Goal: Task Accomplishment & Management: Use online tool/utility

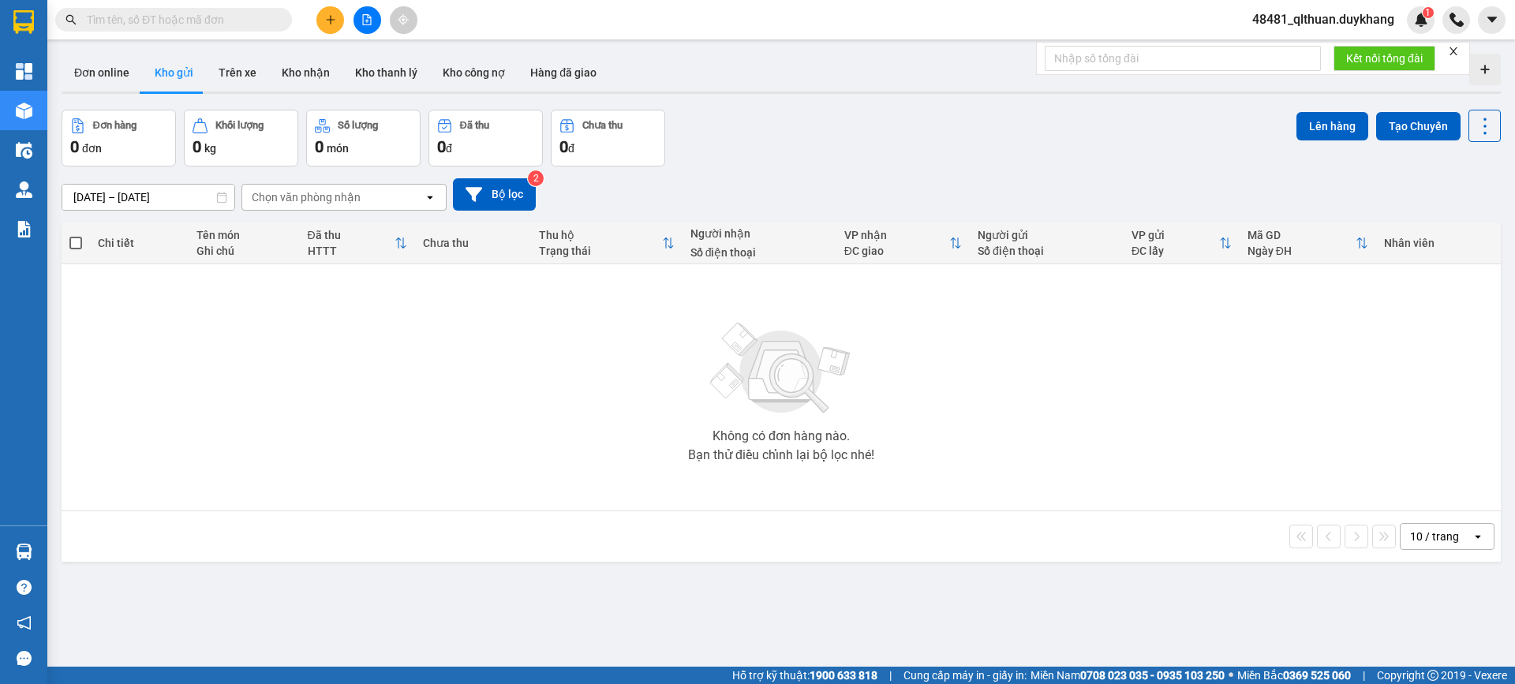
click at [693, 167] on div "[DATE] – [DATE] Press the down arrow key to interact with the calendar and sele…" at bounding box center [781, 194] width 1439 height 56
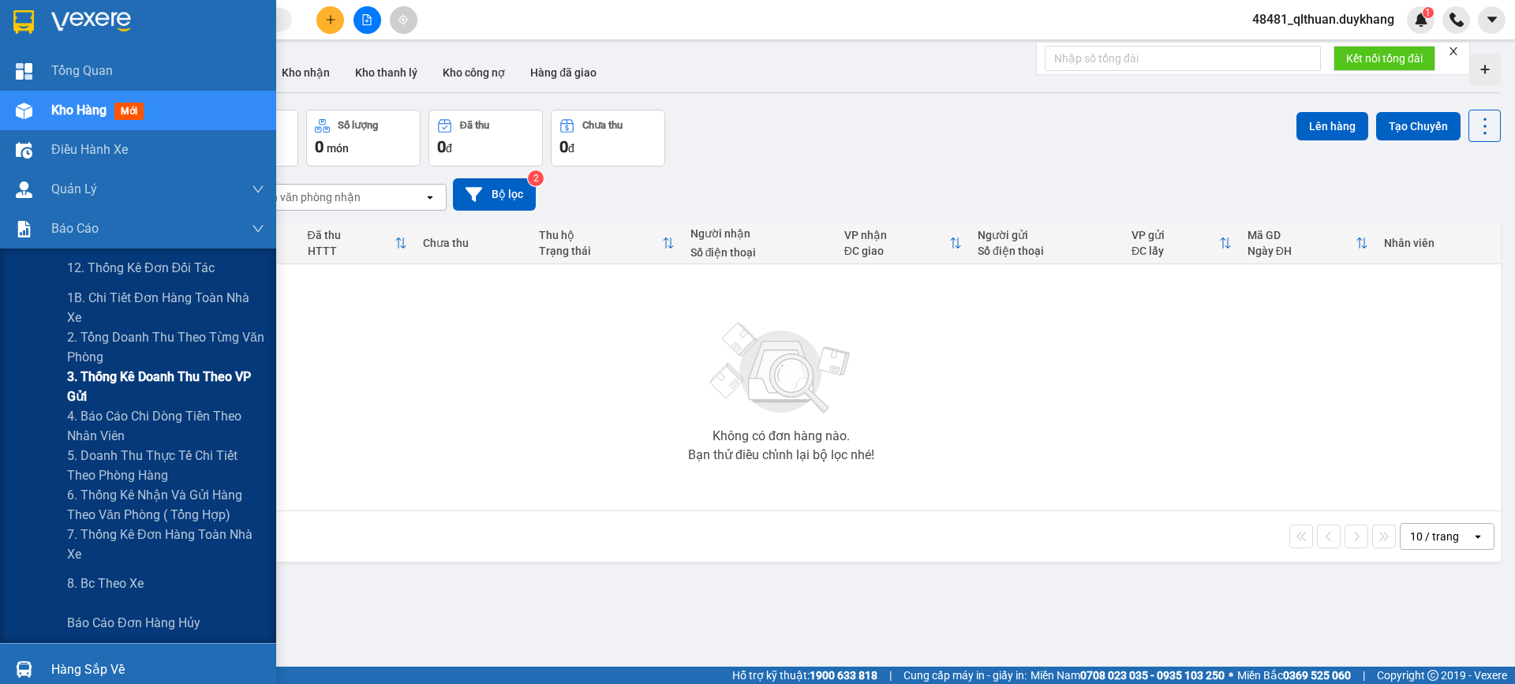
click at [84, 383] on span "3. Thống kê doanh Thu theo VP Gửi" at bounding box center [165, 386] width 197 height 39
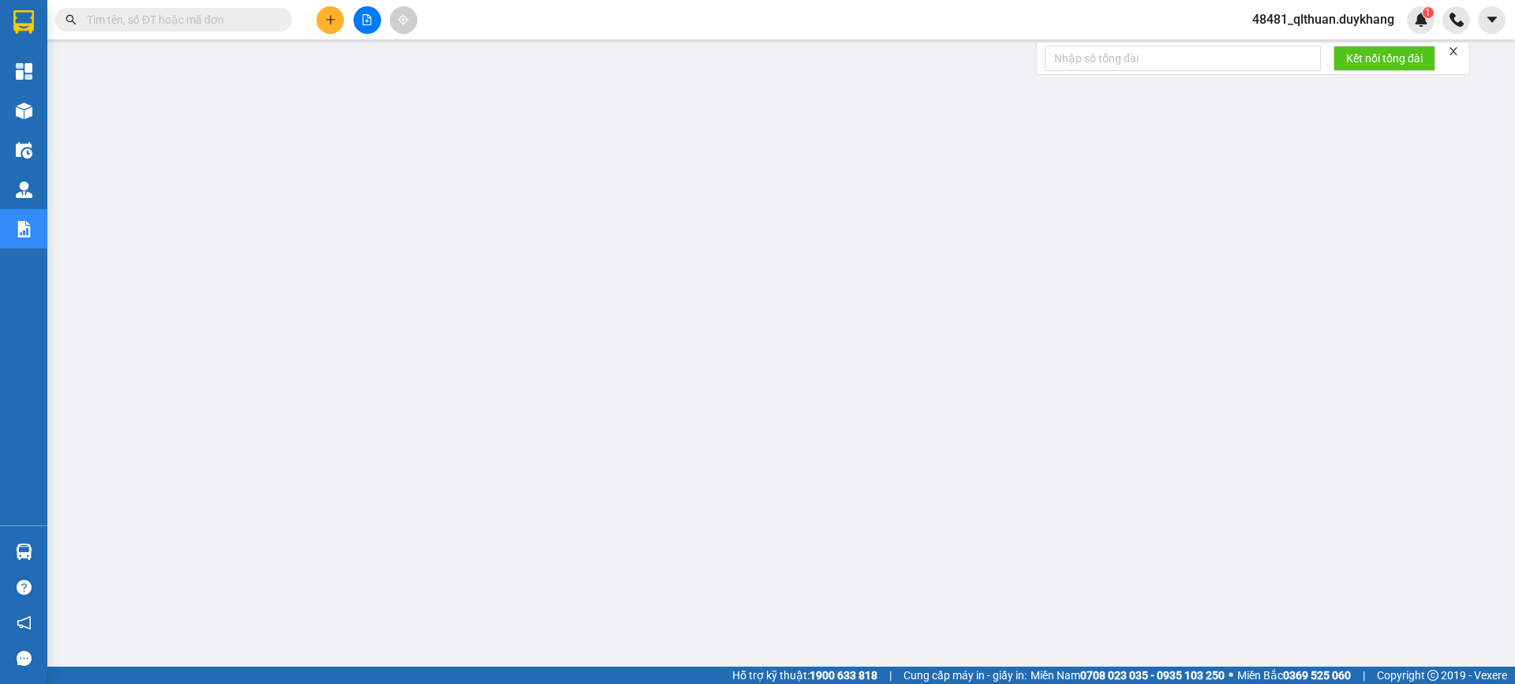
click at [117, 19] on input "text" at bounding box center [180, 19] width 186 height 17
paste input "0949225776"
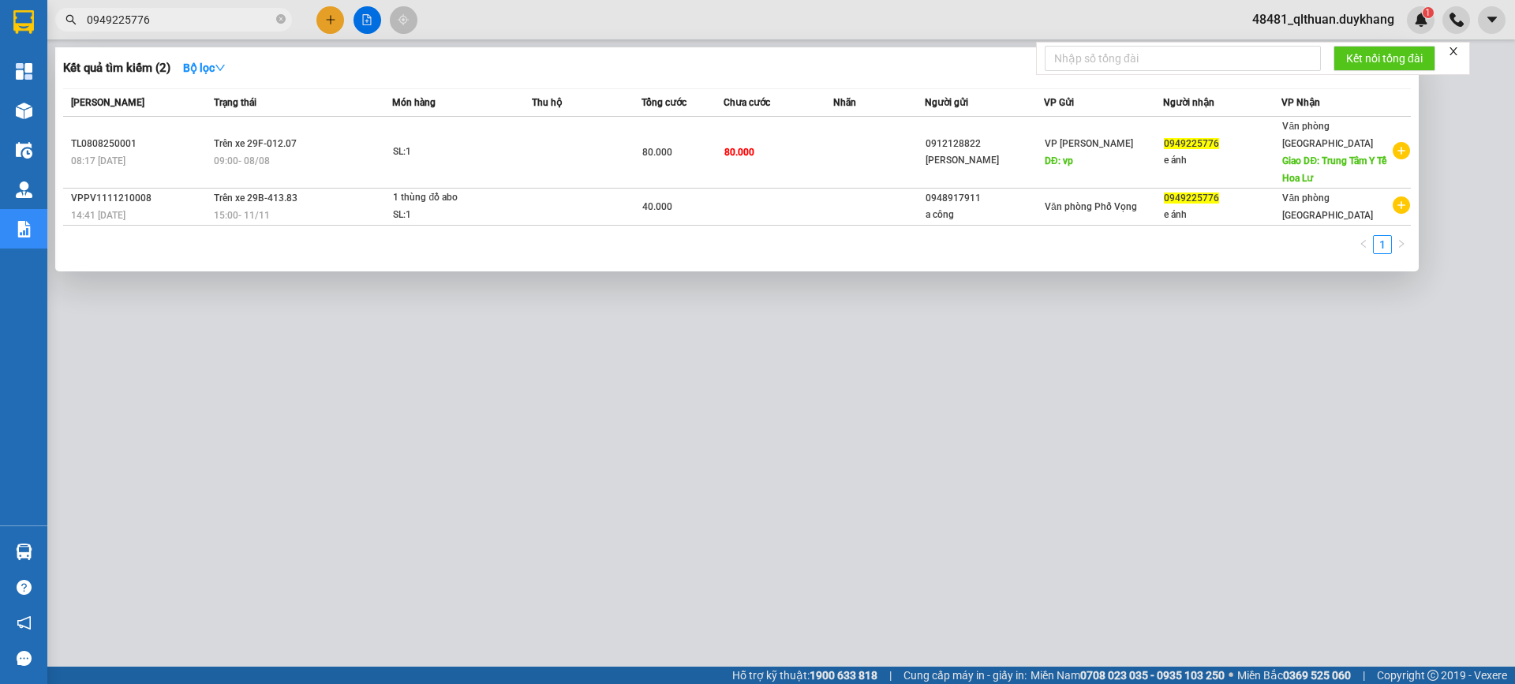
type input "0949225776"
click at [281, 21] on icon "close-circle" at bounding box center [280, 18] width 9 height 9
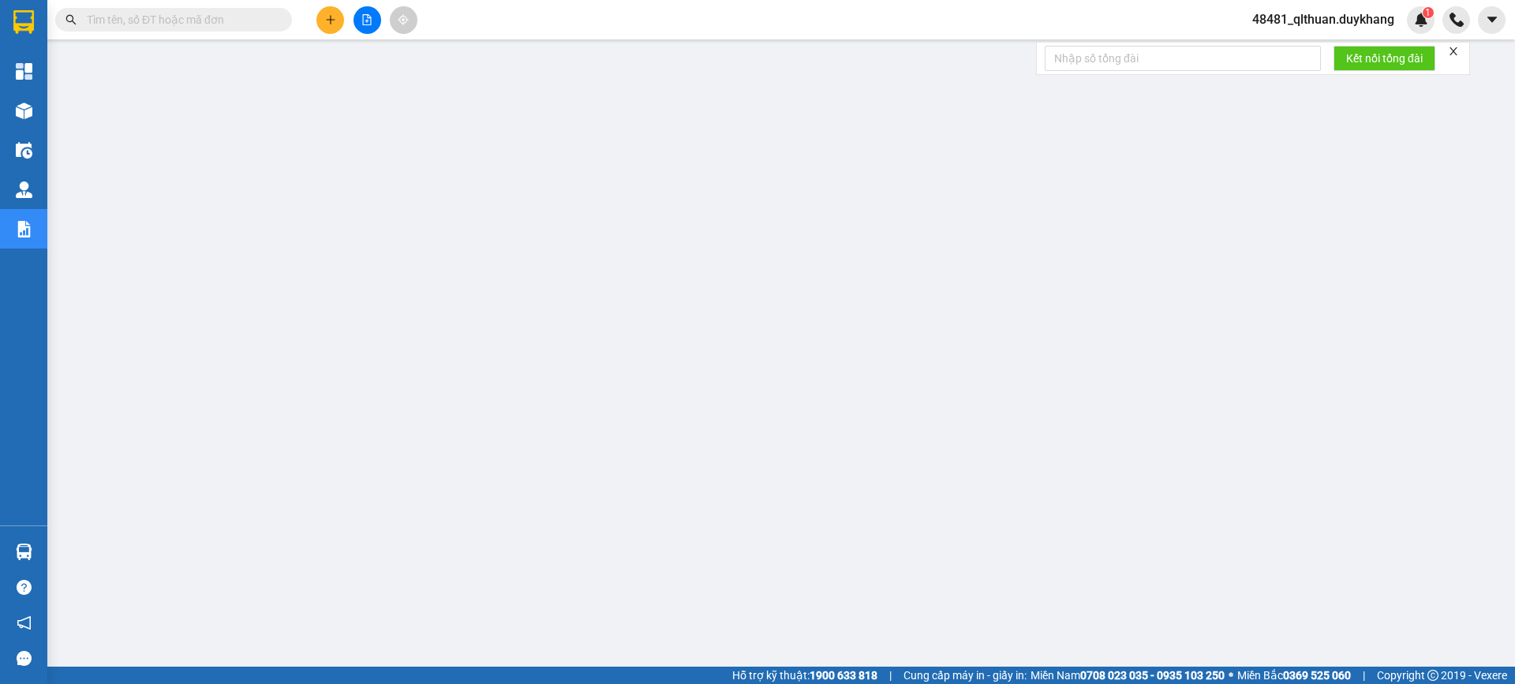
paste input "0912706488"
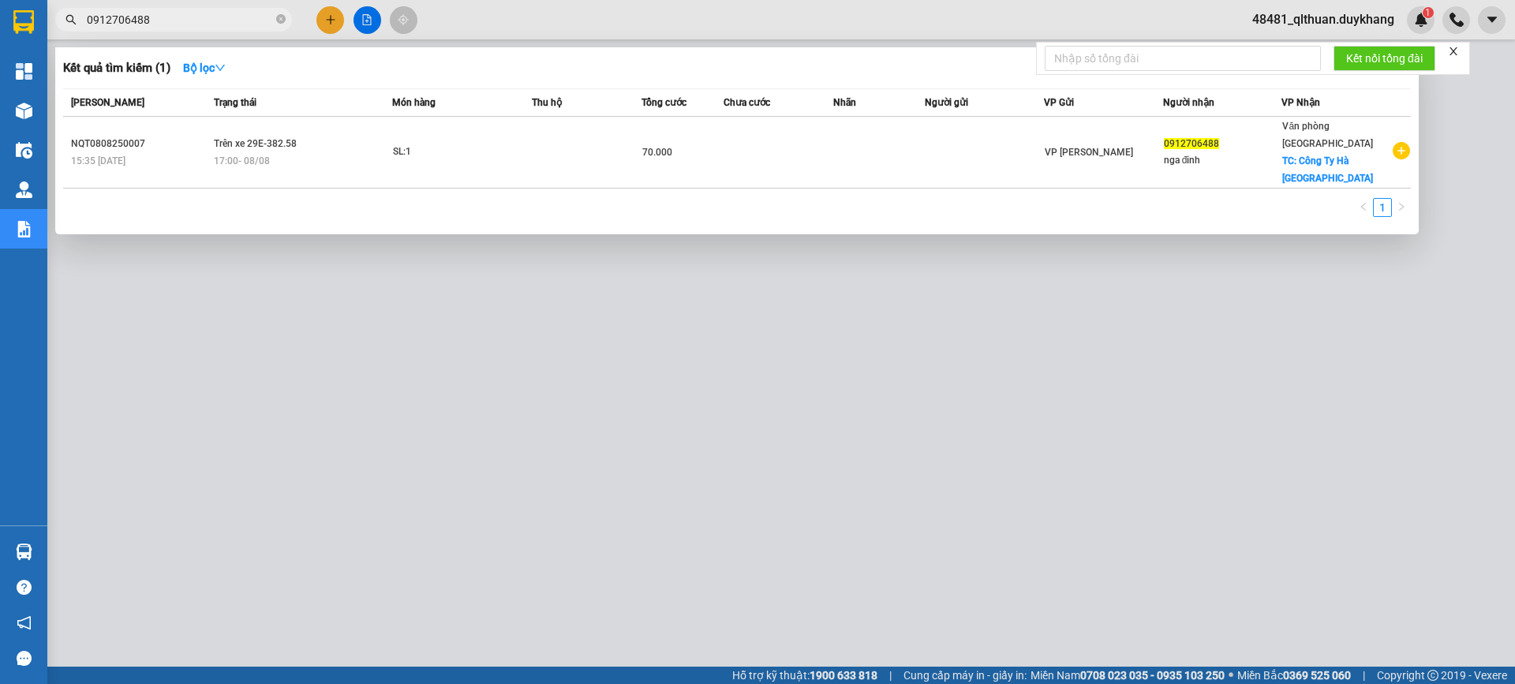
type input "0912706488"
click at [282, 18] on icon "close-circle" at bounding box center [280, 18] width 9 height 9
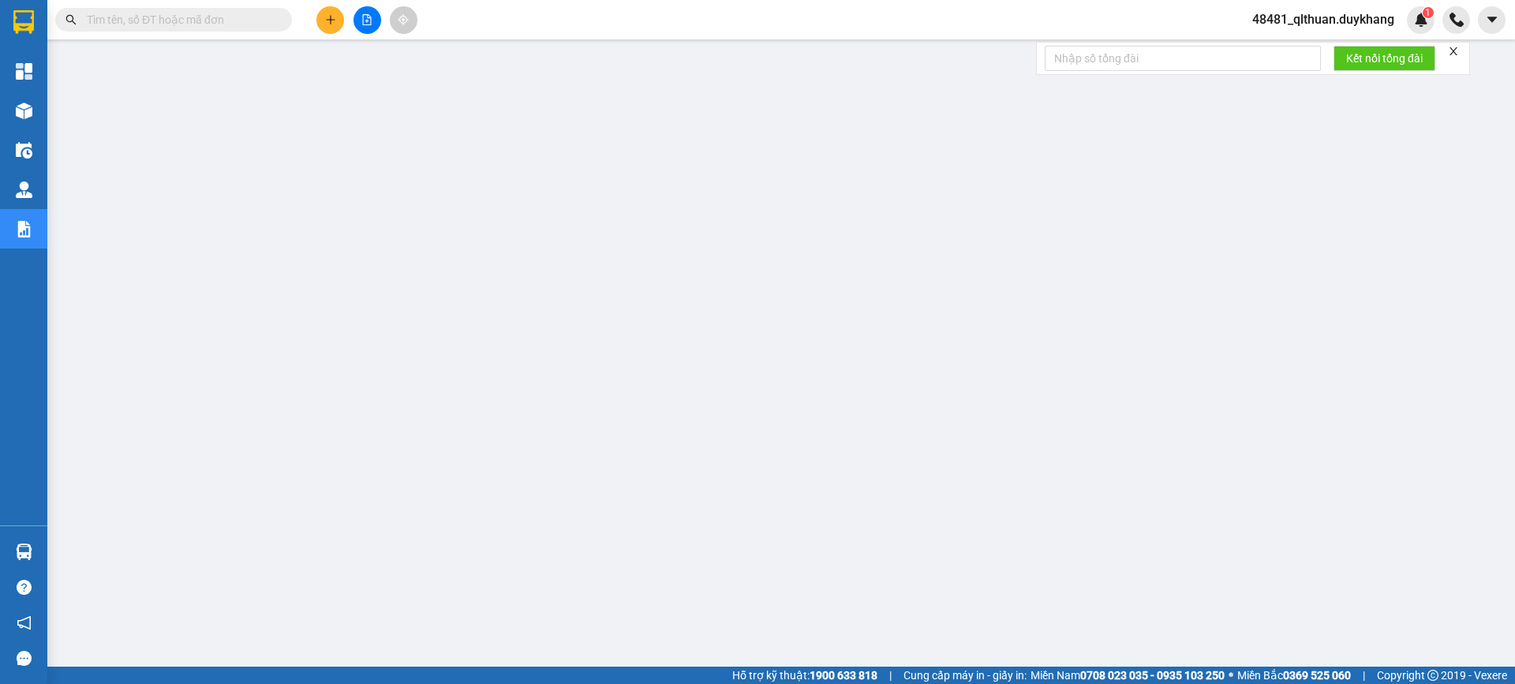
paste input "0961890228"
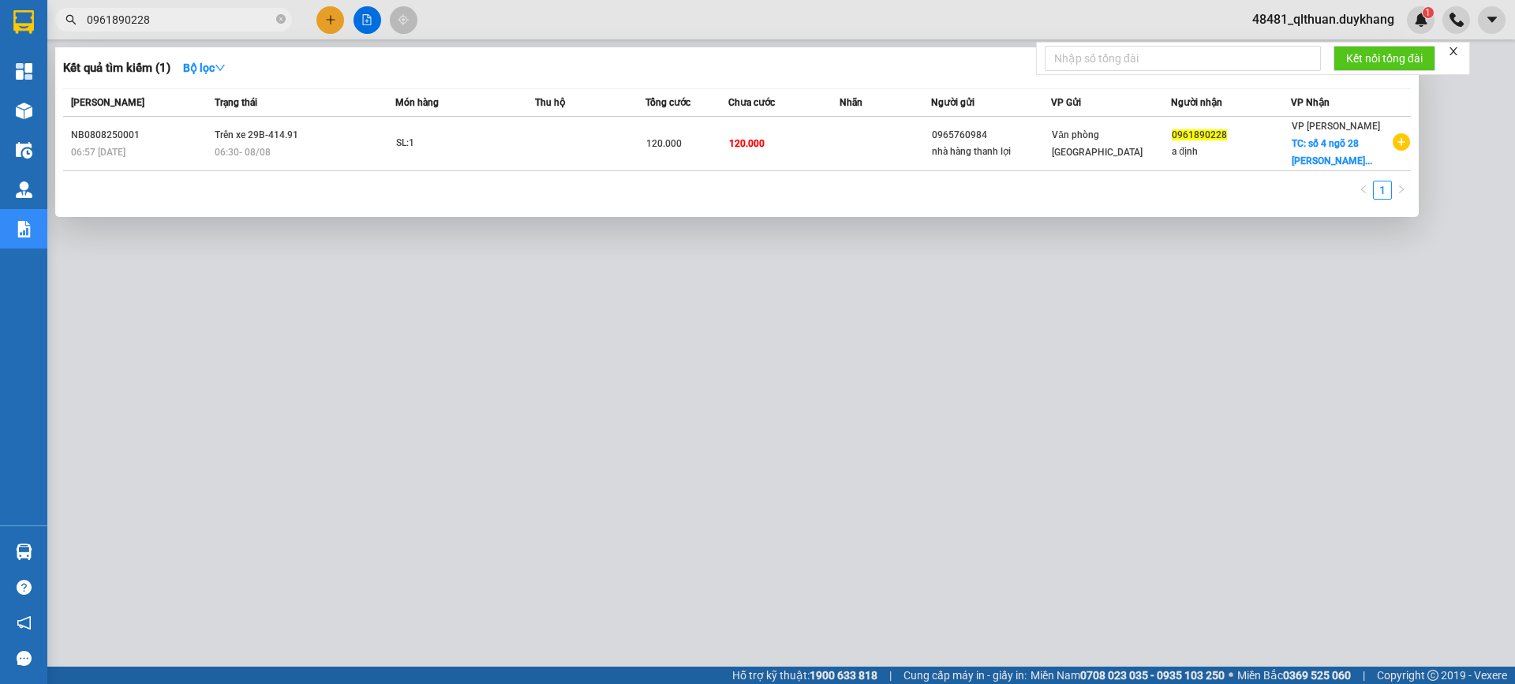
type input "0961890228"
click at [282, 24] on icon "close-circle" at bounding box center [280, 18] width 9 height 9
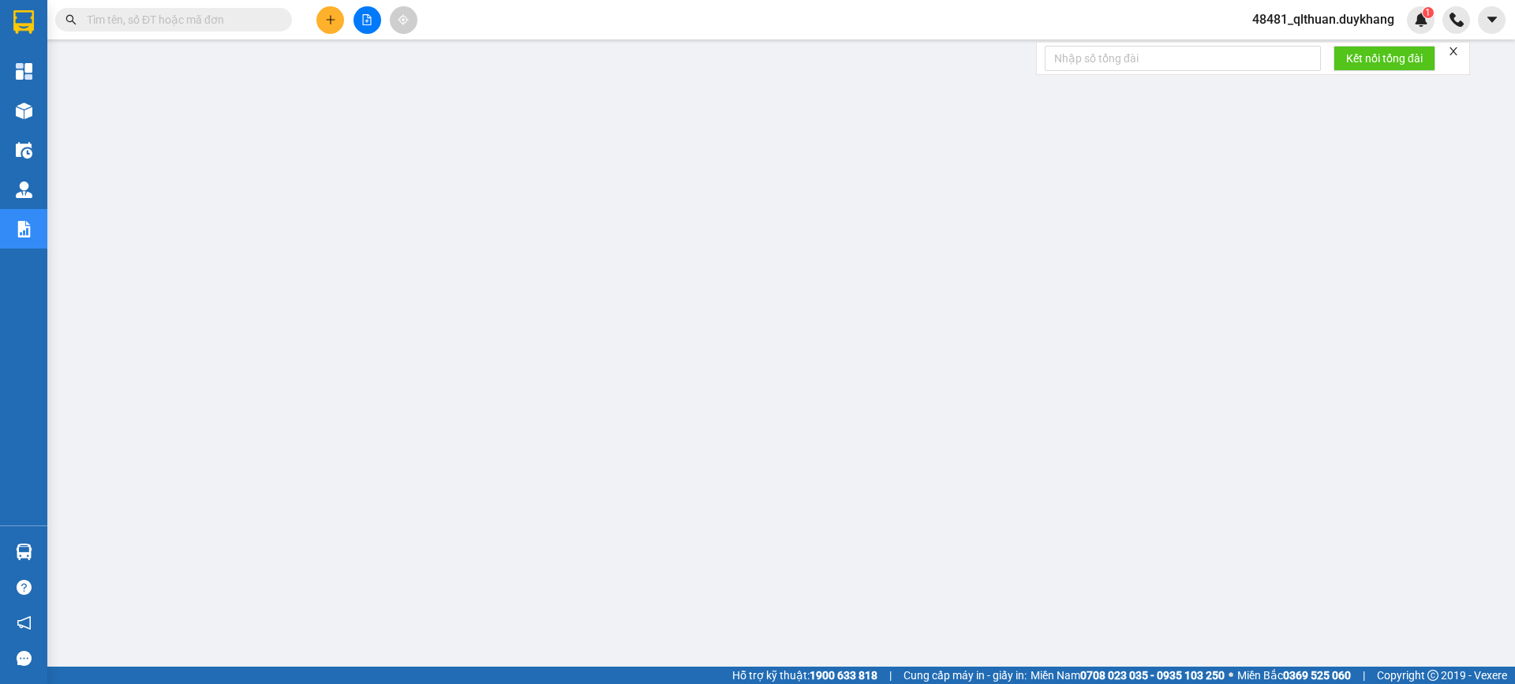
click at [267, 17] on input "text" at bounding box center [180, 19] width 186 height 17
paste input "0332821998"
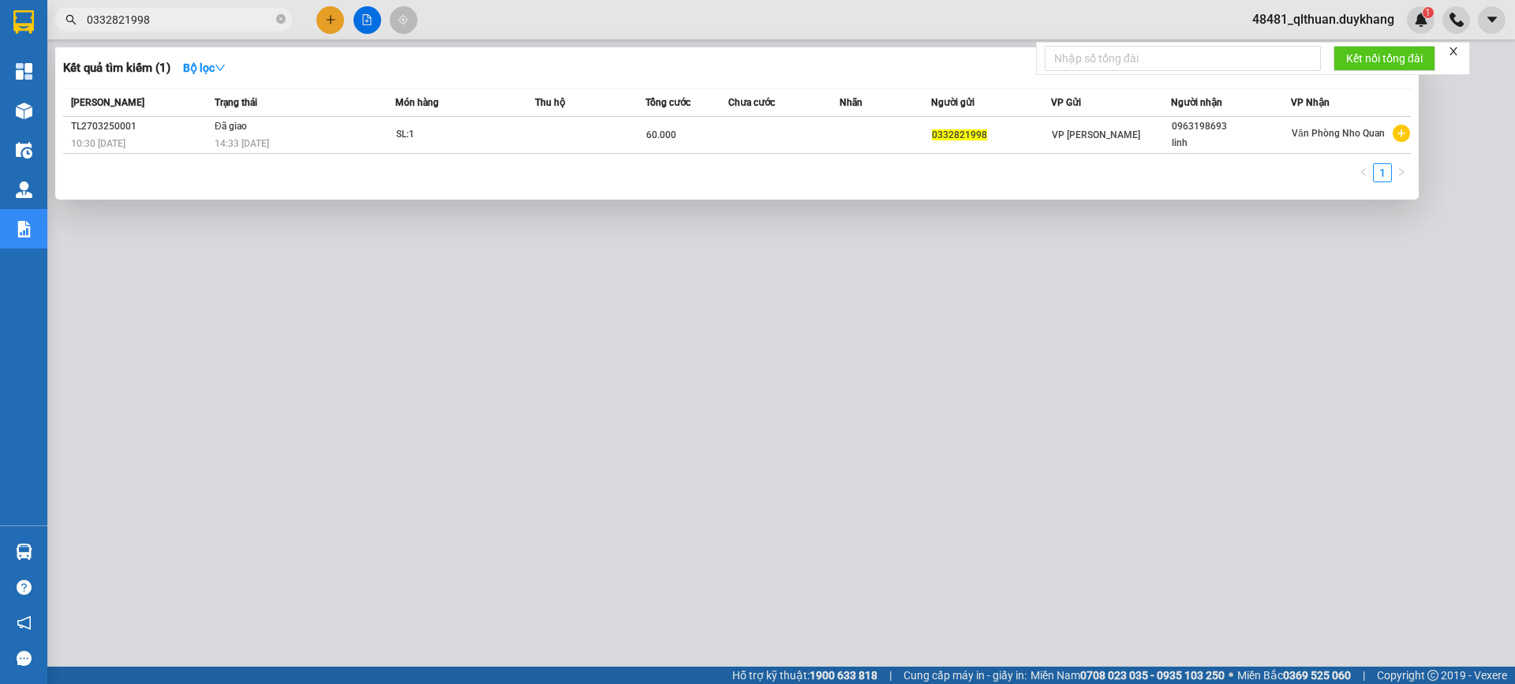
type input "0332821998"
click at [282, 21] on icon "close-circle" at bounding box center [280, 18] width 9 height 9
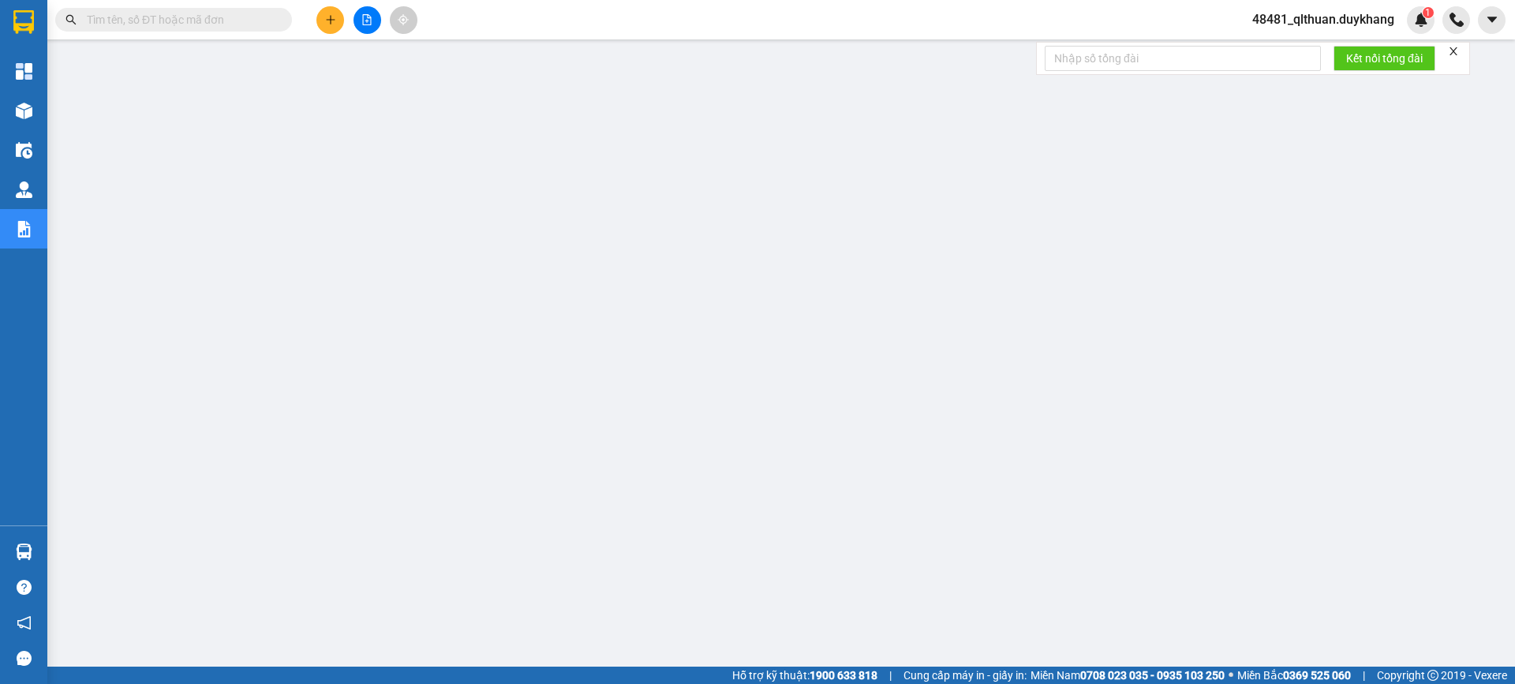
click at [258, 21] on input "text" at bounding box center [180, 19] width 186 height 17
paste input "0966191000"
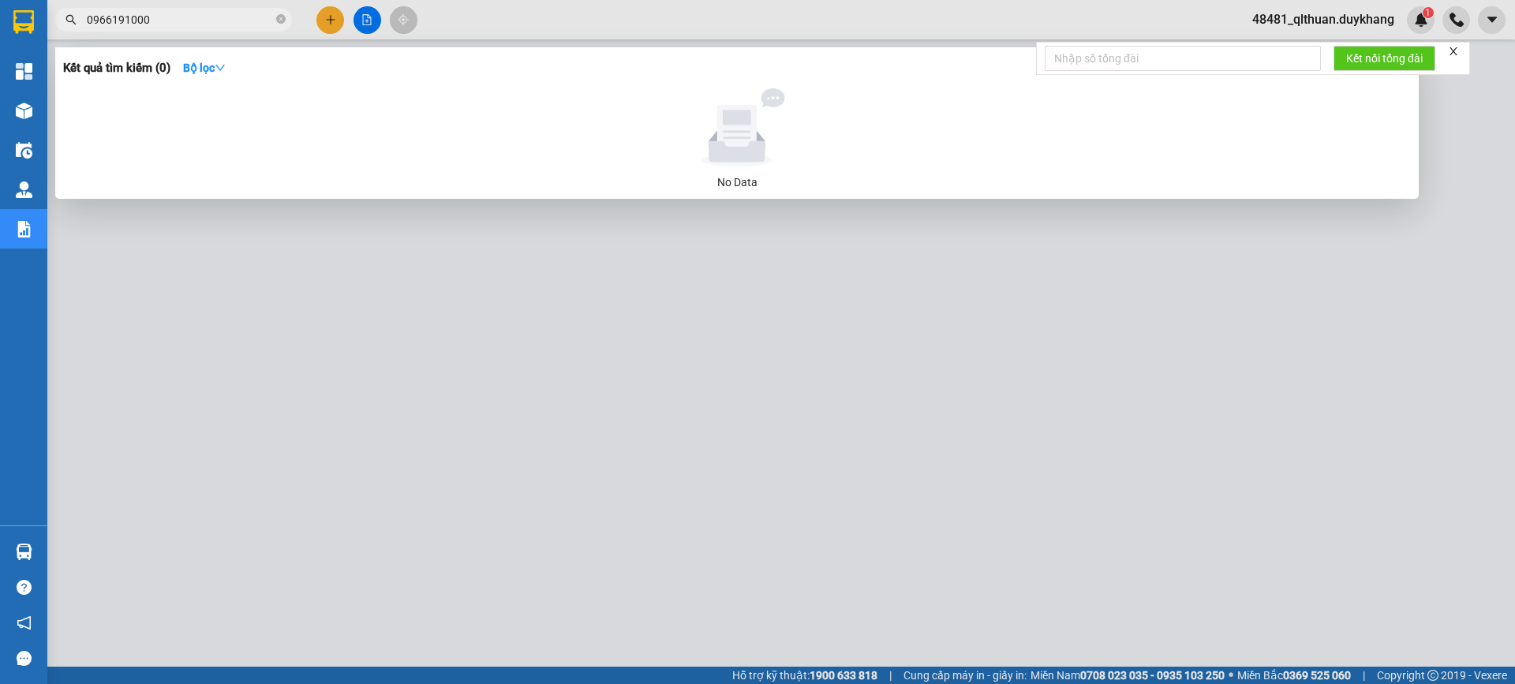
type input "0966191000"
click at [282, 21] on icon "close-circle" at bounding box center [280, 18] width 9 height 9
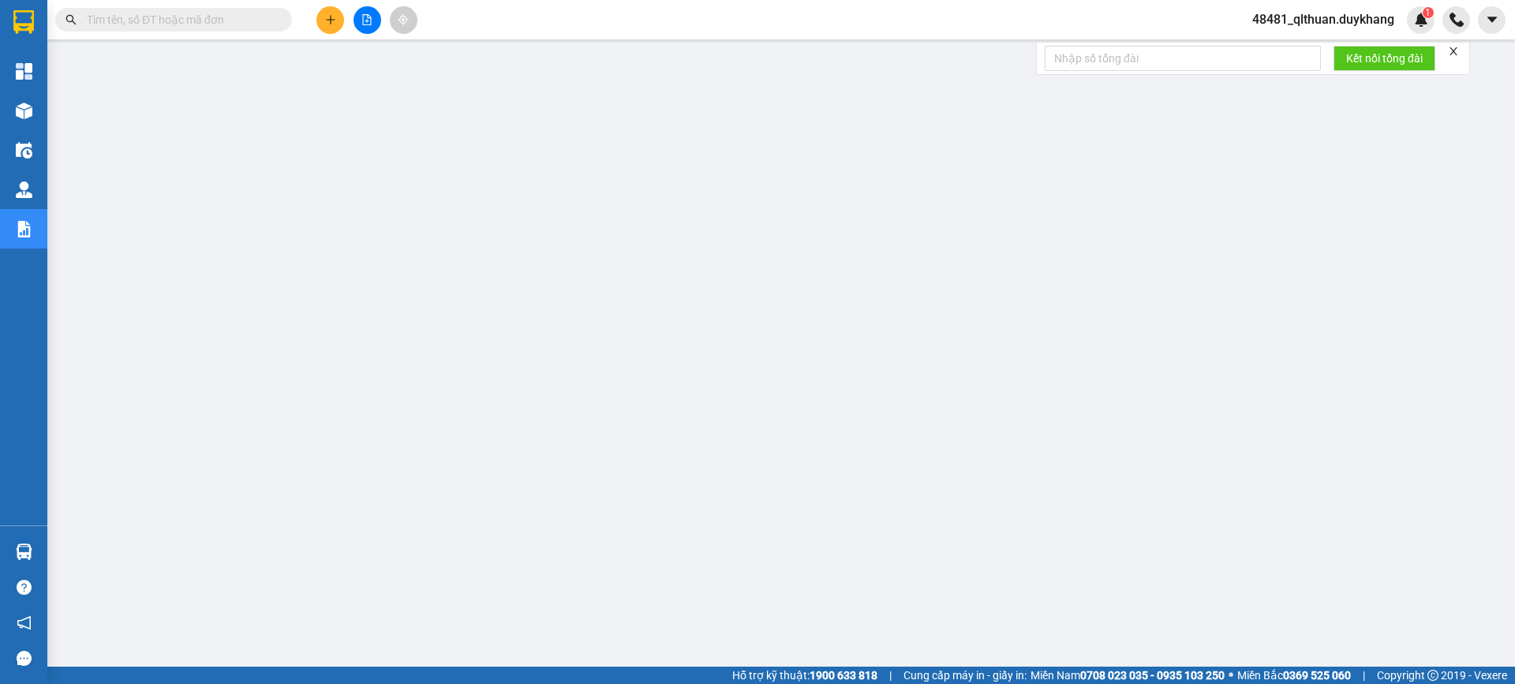
click at [256, 18] on input "text" at bounding box center [180, 19] width 186 height 17
paste input "0911372234"
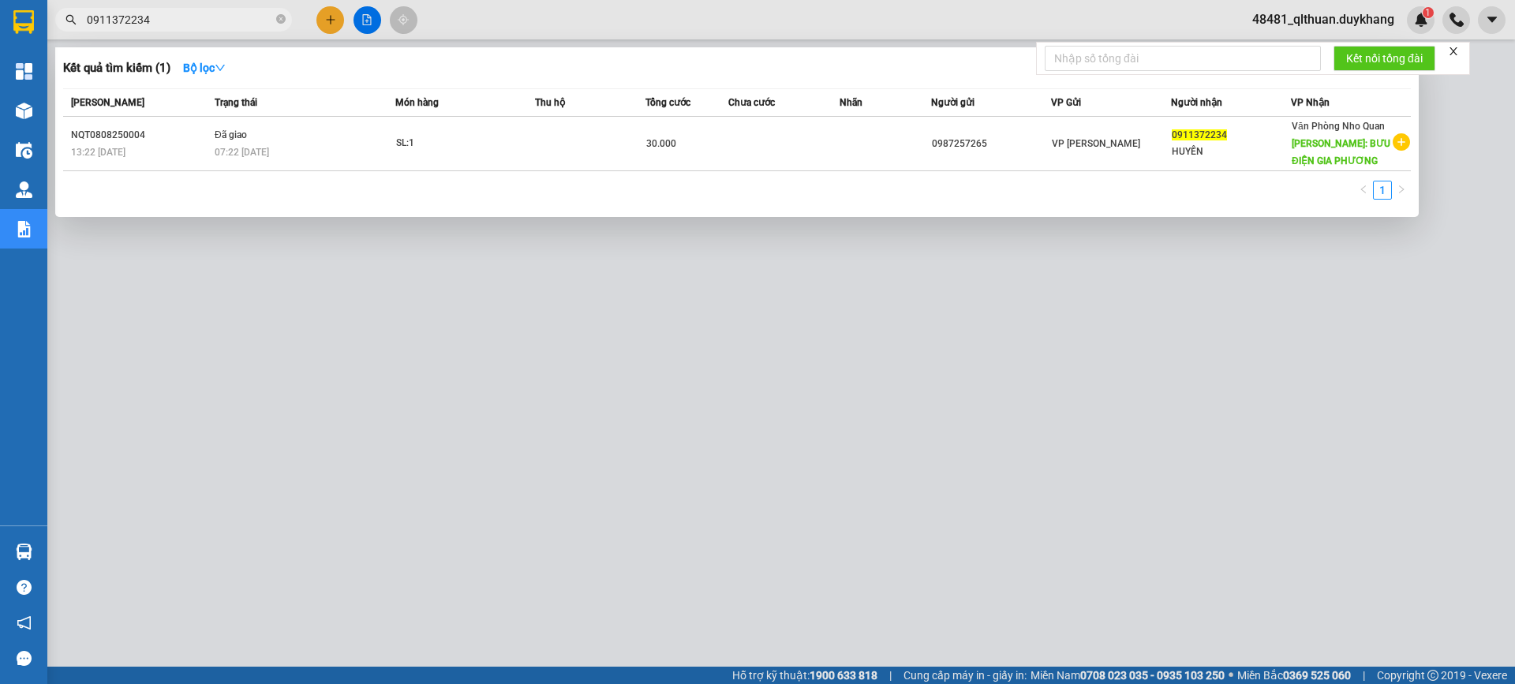
type input "0911372234"
click at [169, 615] on div at bounding box center [757, 342] width 1515 height 684
